Goal: Entertainment & Leisure: Consume media (video, audio)

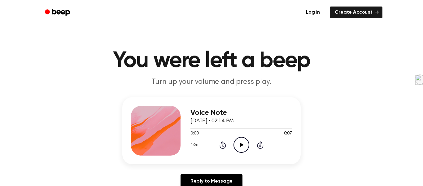
click at [239, 148] on icon "Play Audio" at bounding box center [242, 145] width 16 height 16
click at [245, 148] on icon "Play Audio" at bounding box center [242, 145] width 16 height 16
click at [241, 139] on icon "Play Audio" at bounding box center [242, 145] width 16 height 16
click at [243, 140] on icon "Play Audio" at bounding box center [242, 145] width 16 height 16
click at [236, 144] on icon "Play Audio" at bounding box center [242, 145] width 16 height 16
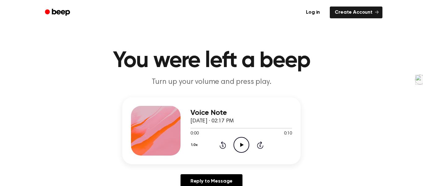
click at [241, 150] on icon "Play Audio" at bounding box center [242, 145] width 16 height 16
click at [241, 144] on icon at bounding box center [241, 145] width 3 height 4
click at [244, 148] on icon "Play Audio" at bounding box center [242, 145] width 16 height 16
click at [245, 141] on icon "Play Audio" at bounding box center [242, 145] width 16 height 16
click at [240, 149] on icon "Play Audio" at bounding box center [242, 145] width 16 height 16
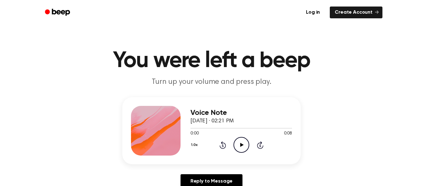
click at [237, 142] on icon "Play Audio" at bounding box center [242, 145] width 16 height 16
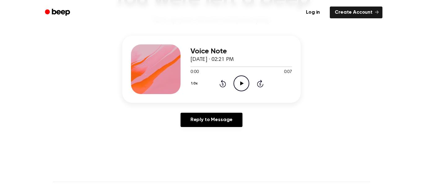
click at [245, 87] on icon "Play Audio" at bounding box center [242, 83] width 16 height 16
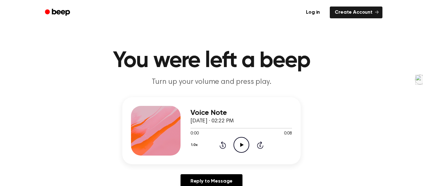
click at [236, 148] on icon "Play Audio" at bounding box center [242, 145] width 16 height 16
click at [239, 148] on icon "Play Audio" at bounding box center [242, 145] width 16 height 16
click at [239, 137] on icon "Play Audio" at bounding box center [242, 145] width 16 height 16
click at [240, 143] on icon "Play Audio" at bounding box center [242, 145] width 16 height 16
click at [238, 149] on icon "Play Audio" at bounding box center [242, 145] width 16 height 16
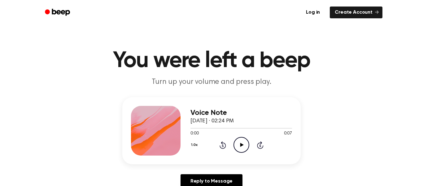
click at [240, 140] on icon "Play Audio" at bounding box center [242, 145] width 16 height 16
click at [243, 144] on icon at bounding box center [241, 145] width 3 height 4
click at [245, 145] on icon "Play Audio" at bounding box center [242, 145] width 16 height 16
click at [241, 151] on icon "Play Audio" at bounding box center [242, 145] width 16 height 16
click at [239, 138] on icon "Play Audio" at bounding box center [242, 145] width 16 height 16
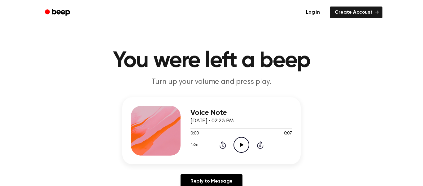
click at [247, 148] on icon "Play Audio" at bounding box center [242, 145] width 16 height 16
click at [238, 145] on icon "Play Audio" at bounding box center [242, 145] width 16 height 16
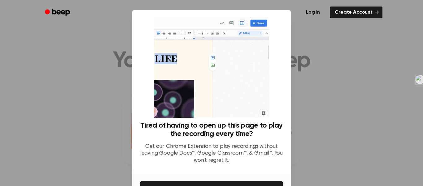
scroll to position [40, 0]
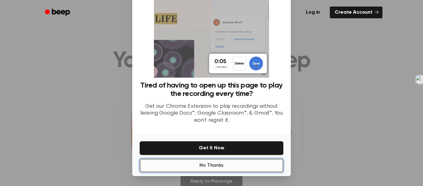
click at [231, 163] on button "No Thanks" at bounding box center [212, 165] width 144 height 14
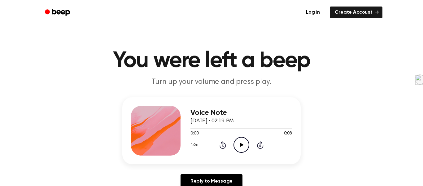
click at [240, 147] on icon "Play Audio" at bounding box center [242, 145] width 16 height 16
click at [240, 139] on icon "Play Audio" at bounding box center [242, 145] width 16 height 16
click at [242, 146] on icon "Play Audio" at bounding box center [242, 145] width 16 height 16
click at [236, 144] on icon "Play Audio" at bounding box center [242, 145] width 16 height 16
click at [243, 150] on icon "Play Audio" at bounding box center [242, 145] width 16 height 16
